Goal: Task Accomplishment & Management: Manage account settings

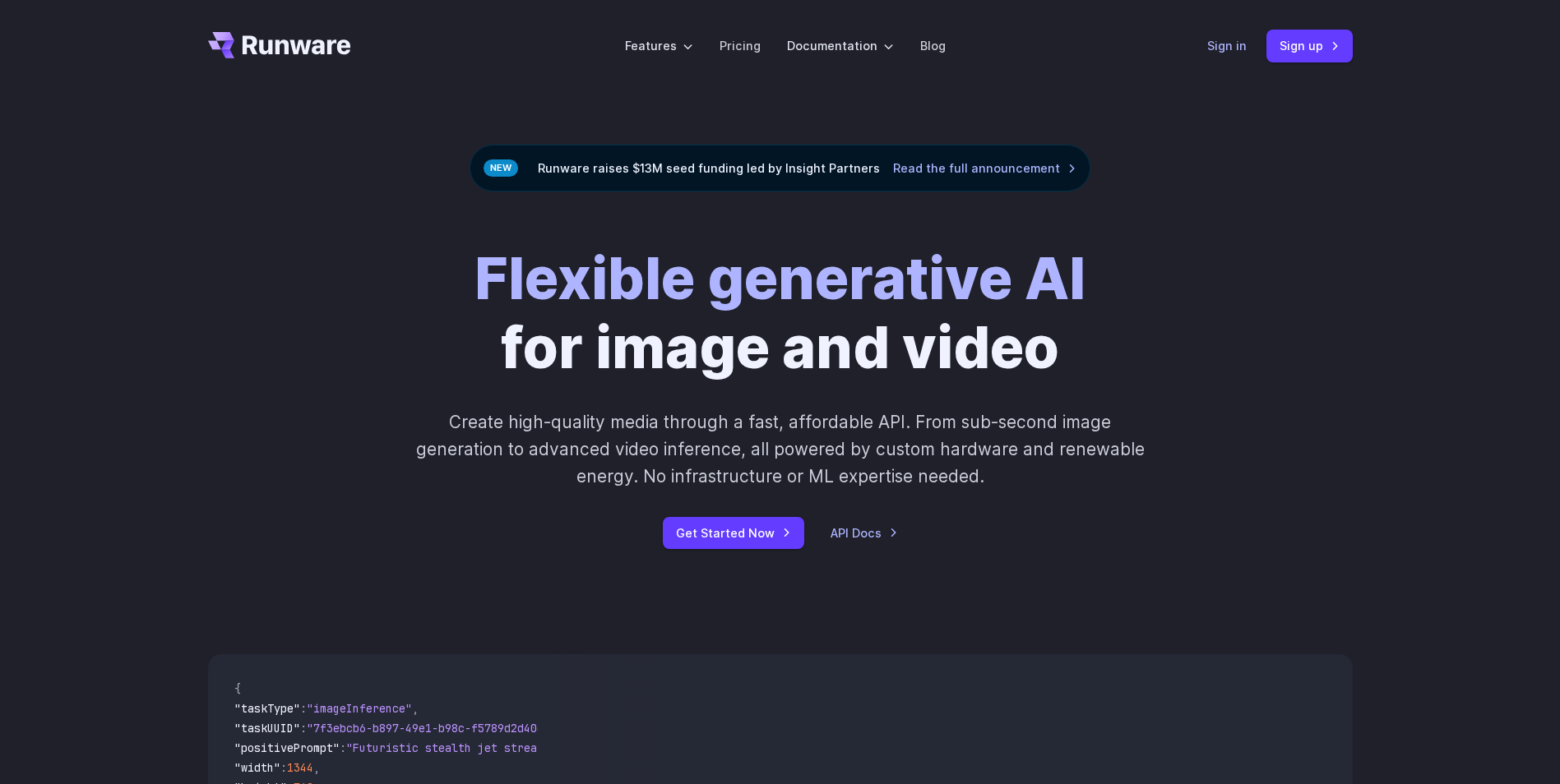
click at [1239, 44] on link "Sign in" at bounding box center [1227, 46] width 39 height 19
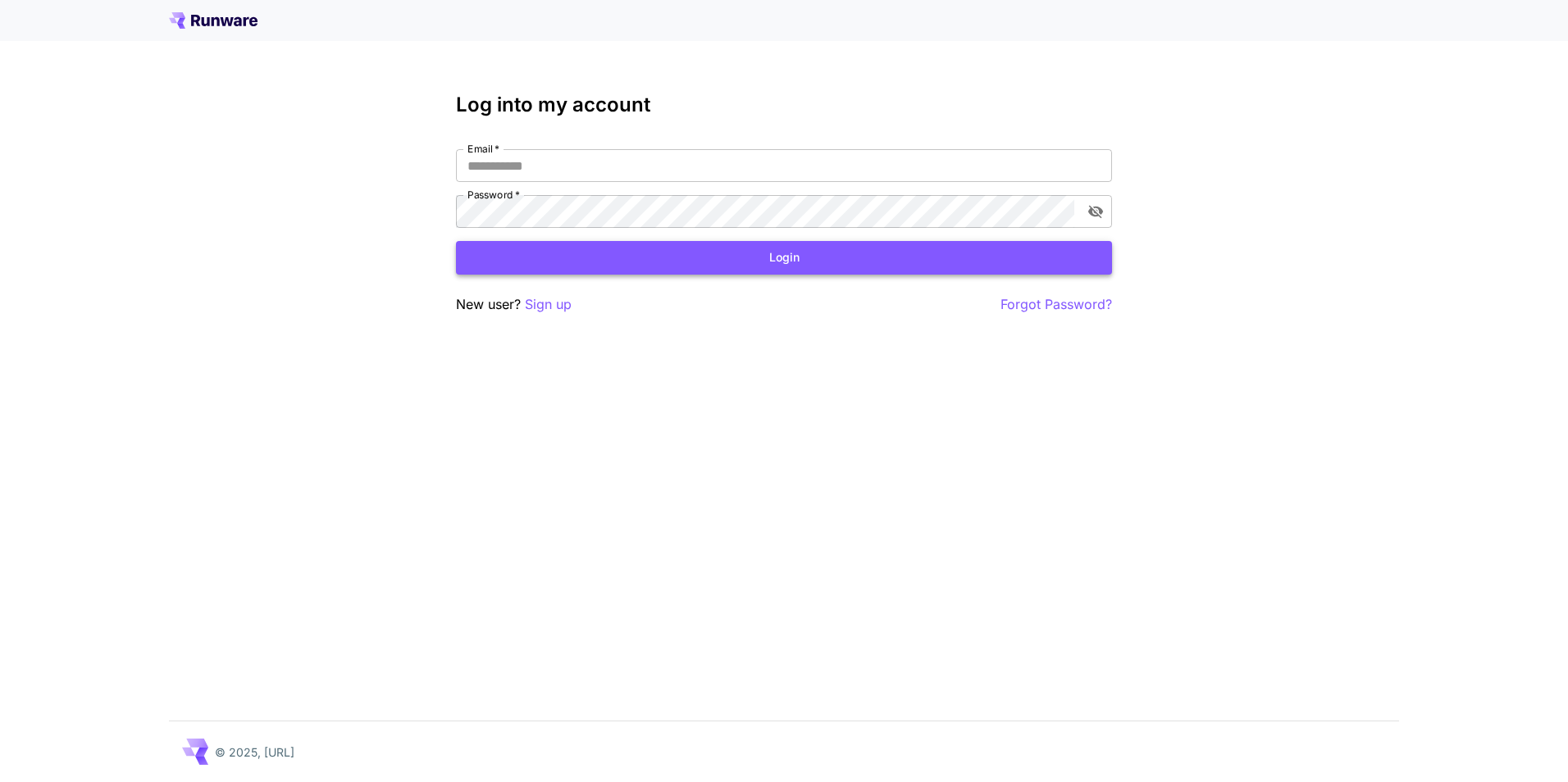
type input "**********"
click at [697, 266] on button "Login" at bounding box center [784, 258] width 656 height 34
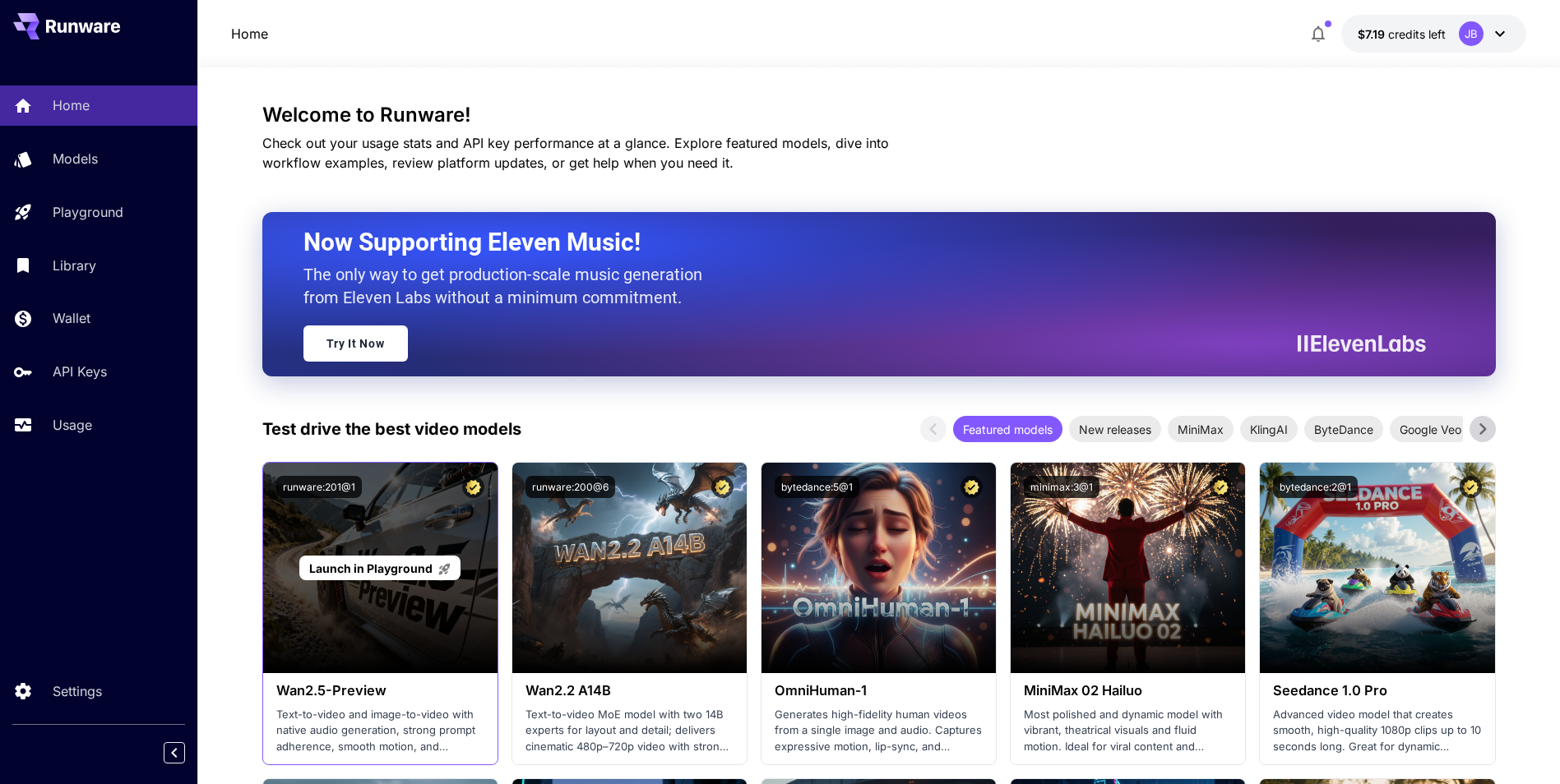
scroll to position [165, 0]
